Goal: Check status: Check status

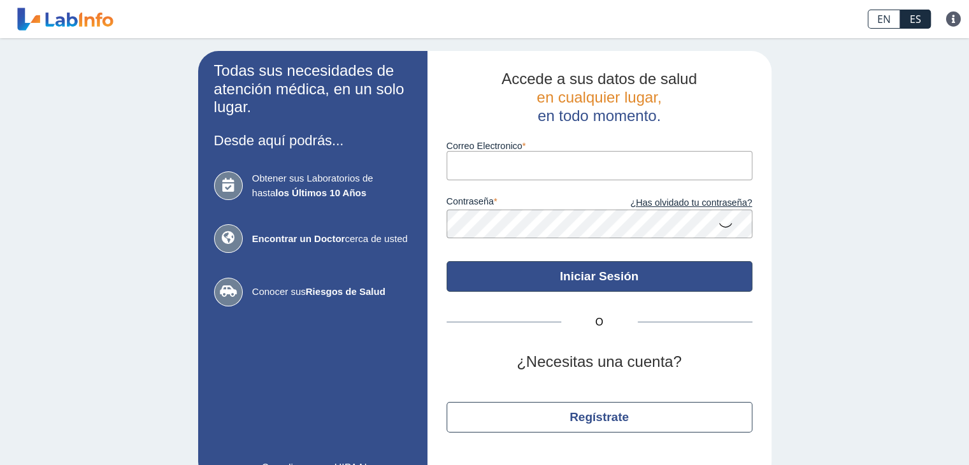
type input "[EMAIL_ADDRESS][DOMAIN_NAME]"
click at [576, 269] on button "Iniciar Sesión" at bounding box center [599, 276] width 306 height 31
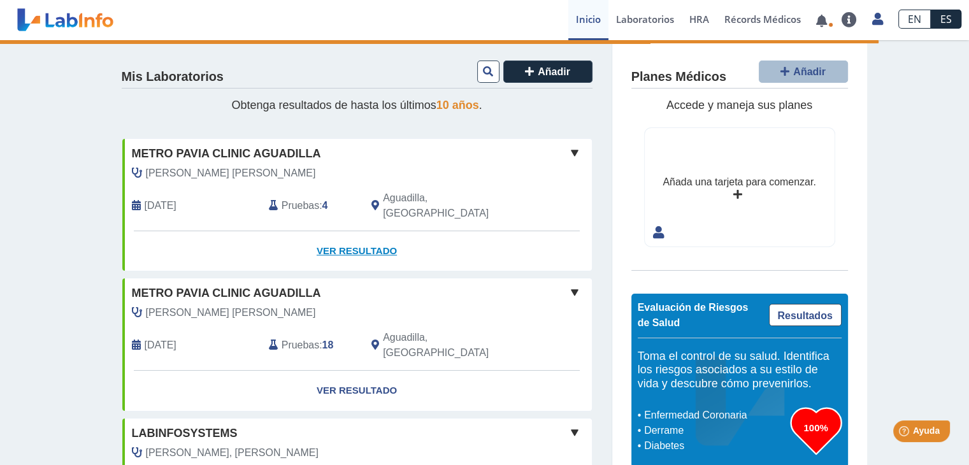
click at [348, 231] on link "Ver Resultado" at bounding box center [356, 251] width 469 height 40
click at [345, 237] on link "Ver Resultado" at bounding box center [356, 251] width 469 height 40
click at [350, 234] on link "Ver Resultado" at bounding box center [356, 251] width 469 height 40
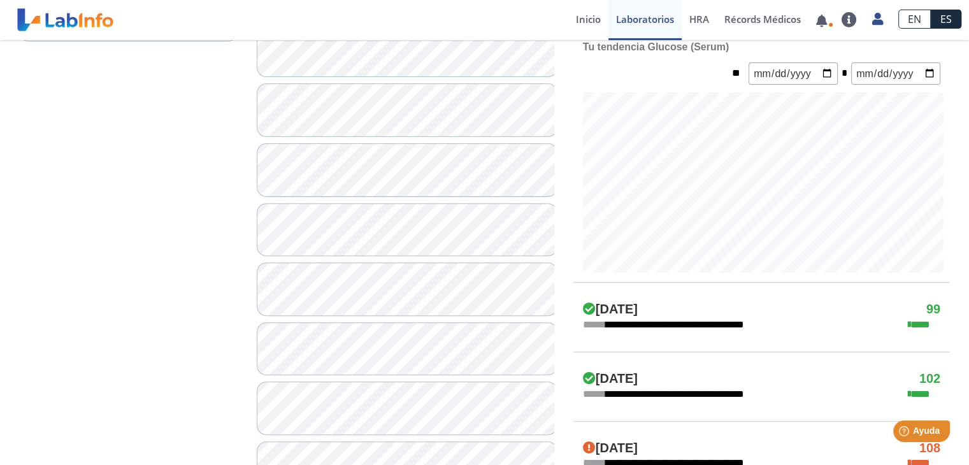
scroll to position [459, 0]
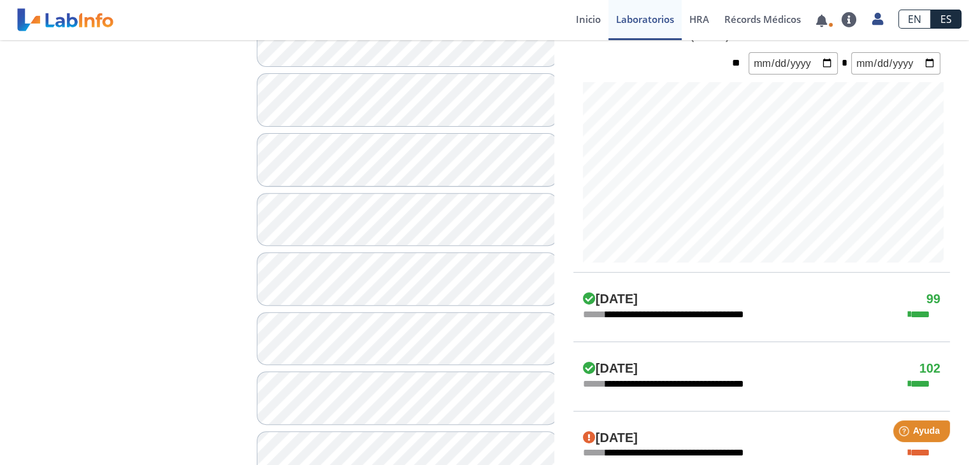
click at [696, 311] on span "**********" at bounding box center [673, 314] width 180 height 15
click at [586, 296] on icon at bounding box center [589, 298] width 13 height 13
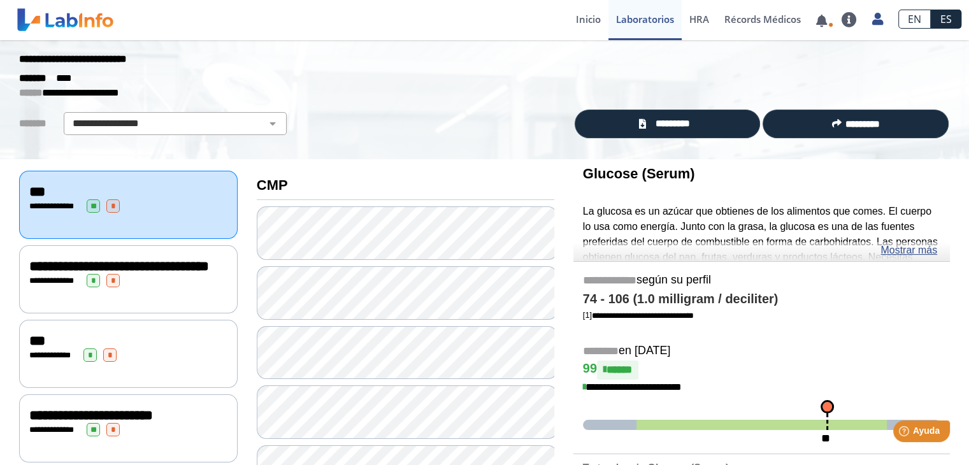
scroll to position [0, 0]
